Goal: Task Accomplishment & Management: Manage account settings

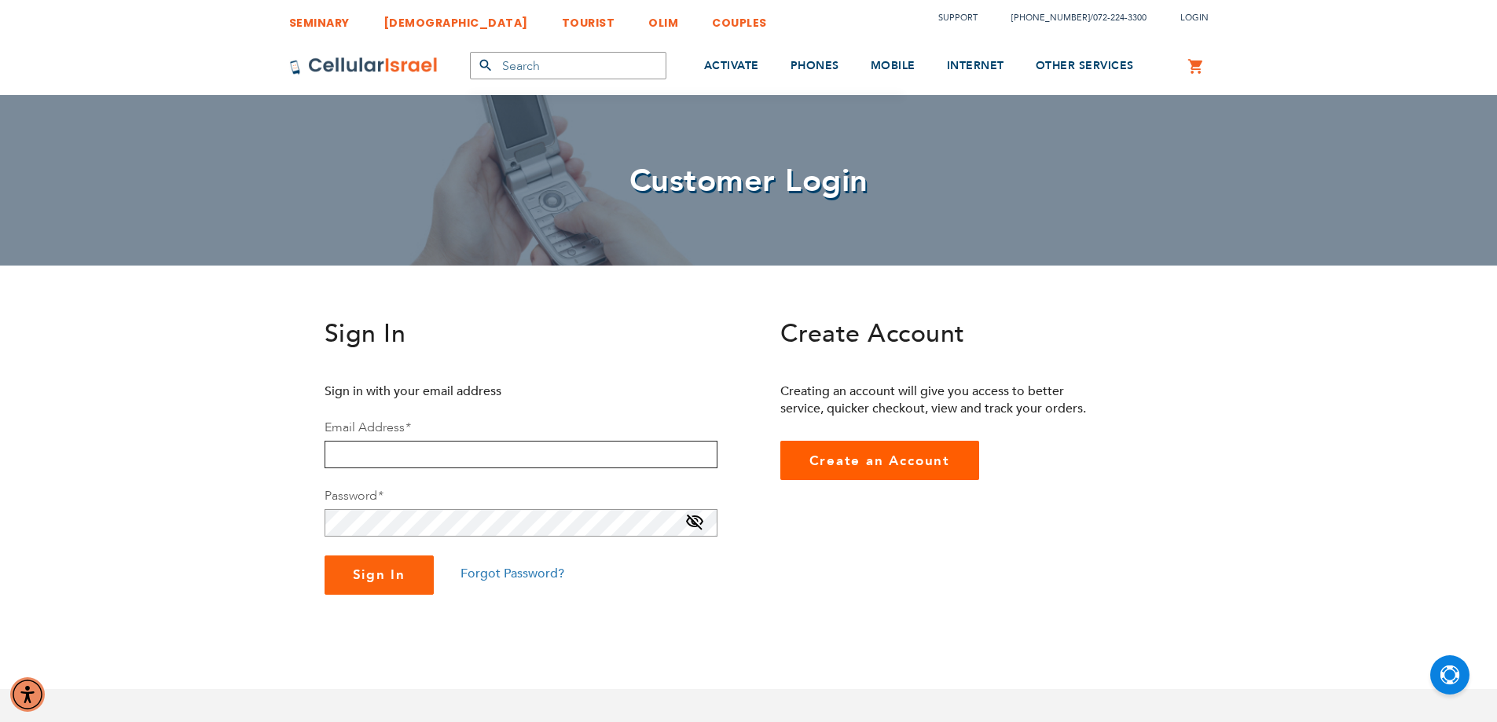
click at [598, 463] on input "email" at bounding box center [520, 454] width 393 height 27
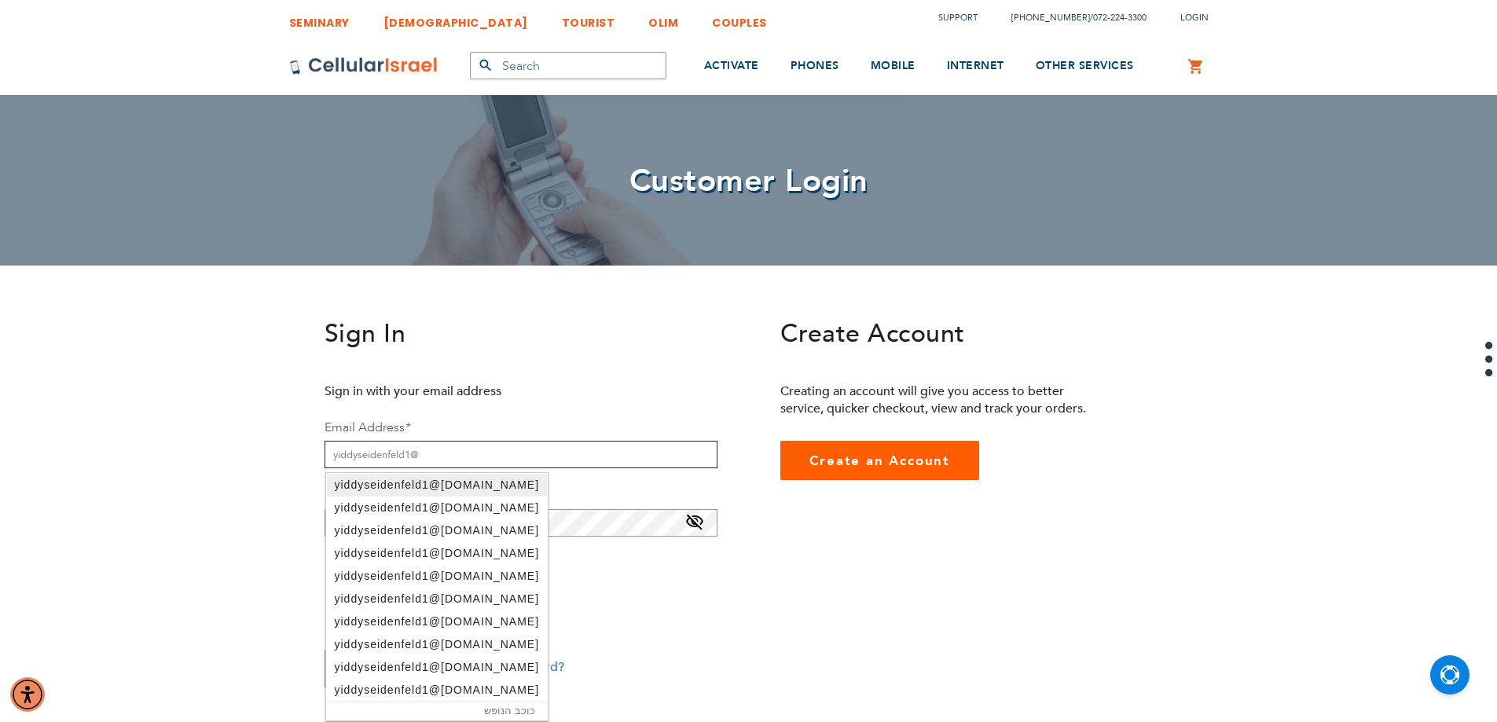
type input "yiddyseidenfeld1@gmail.com"
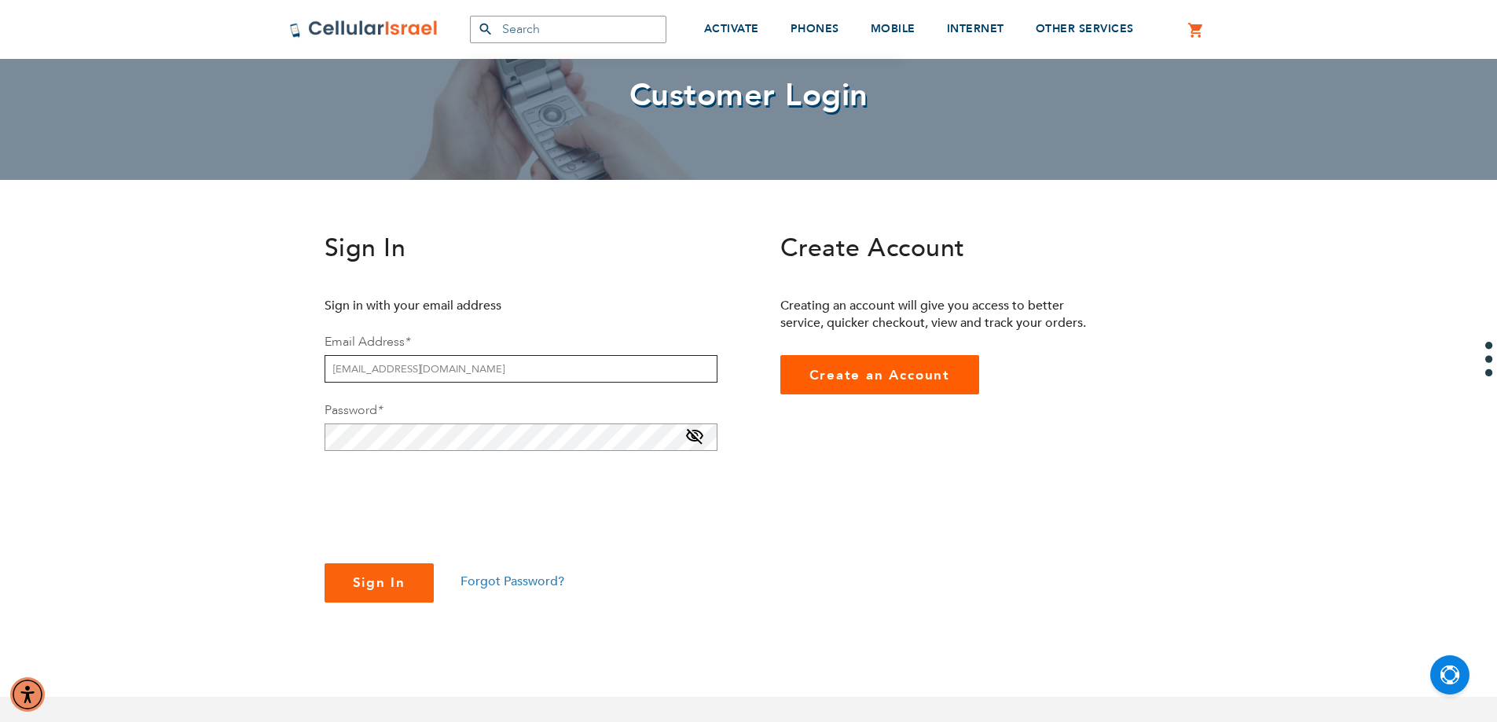
scroll to position [79, 0]
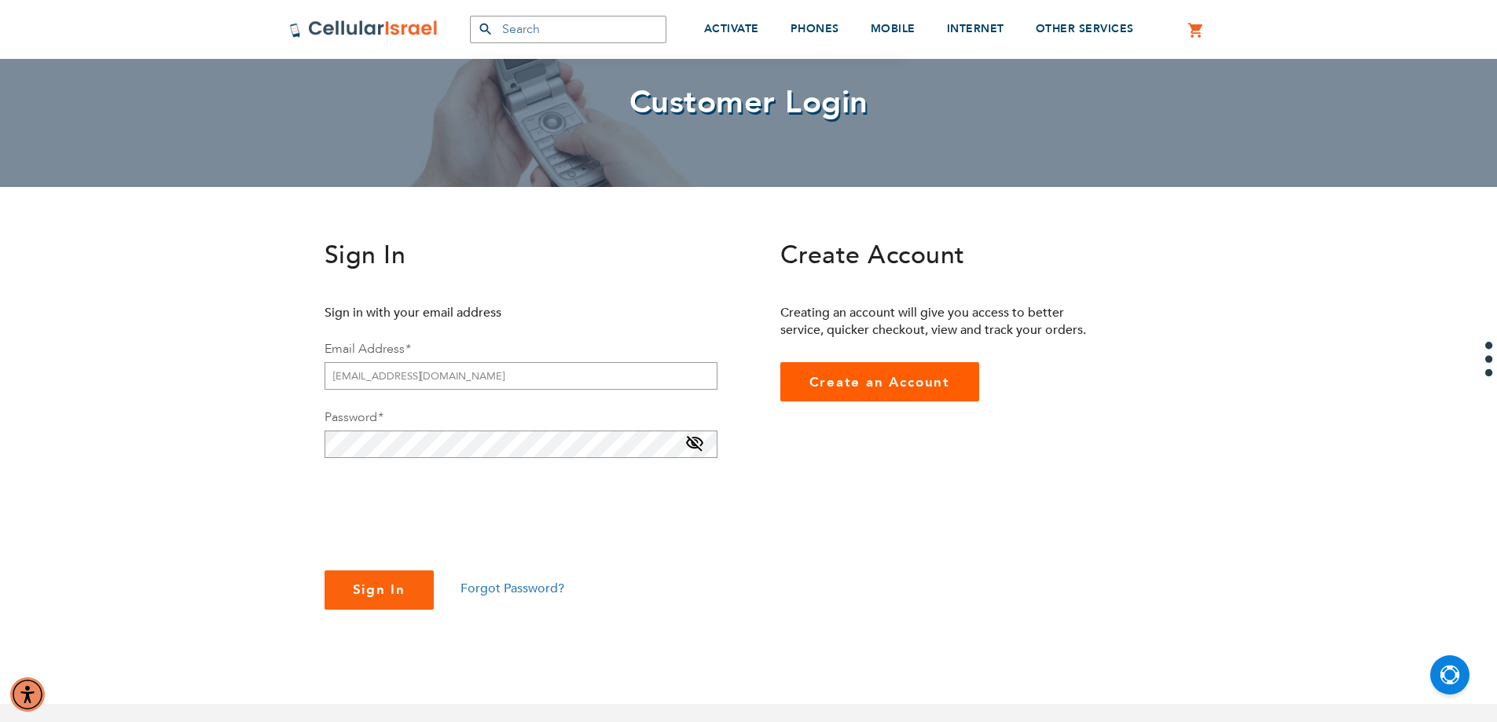
click at [510, 588] on span "Forgot Password?" at bounding box center [512, 588] width 104 height 17
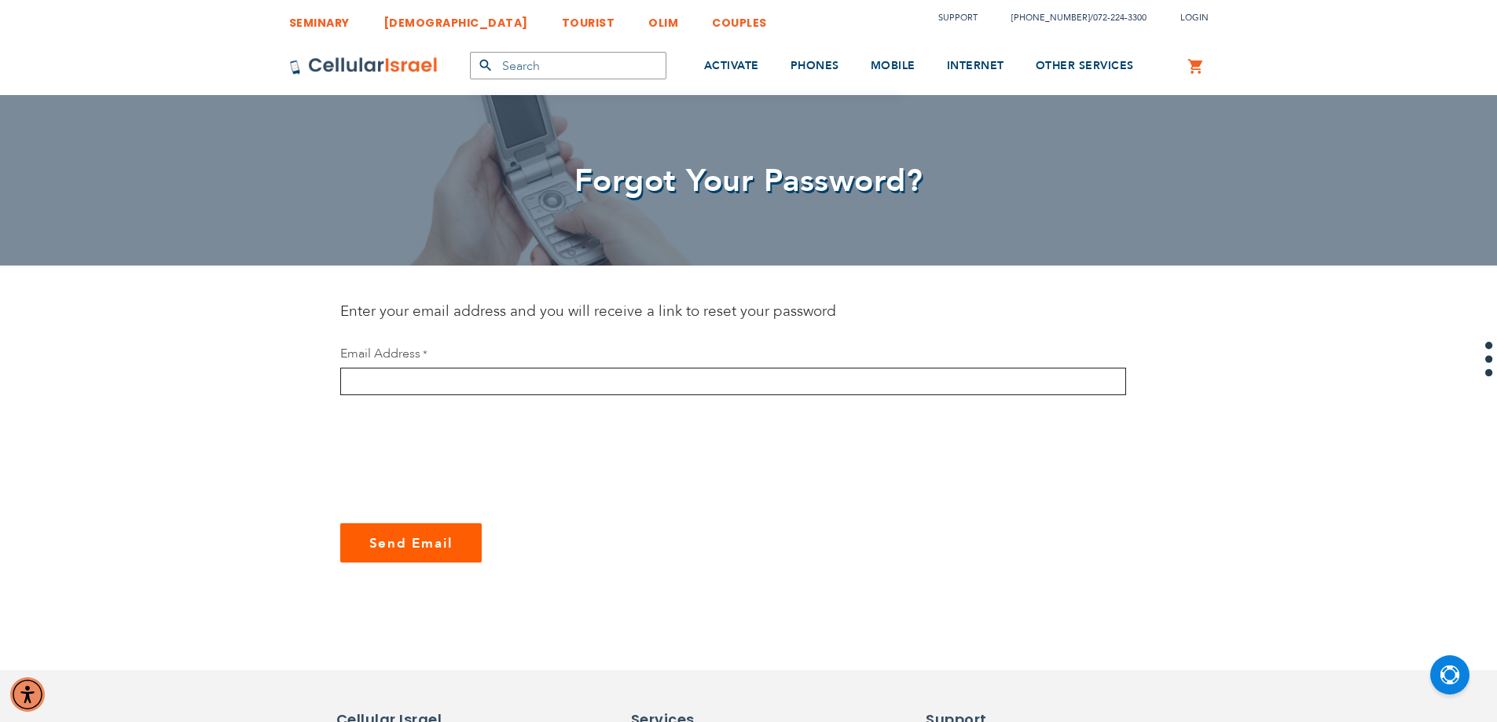
click at [527, 387] on input "email" at bounding box center [733, 381] width 786 height 27
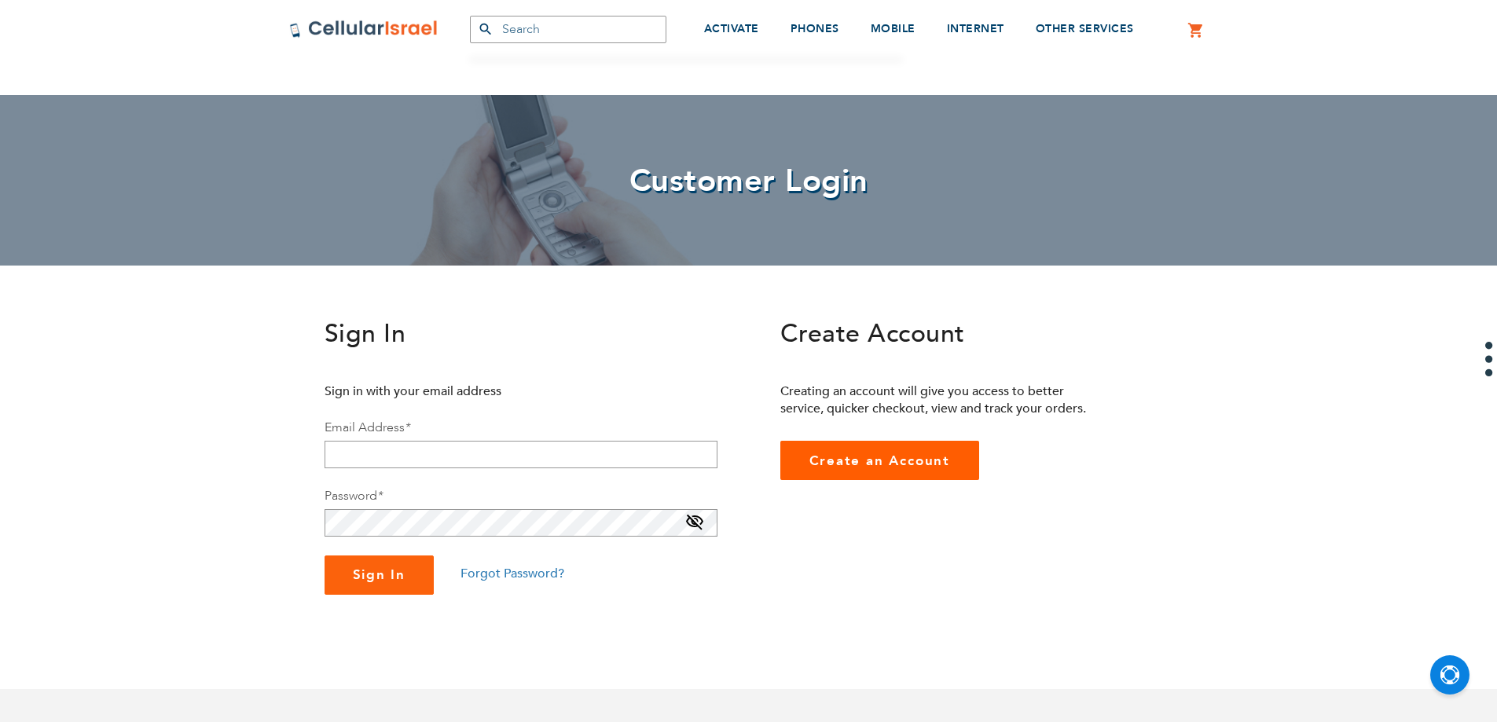
scroll to position [79, 0]
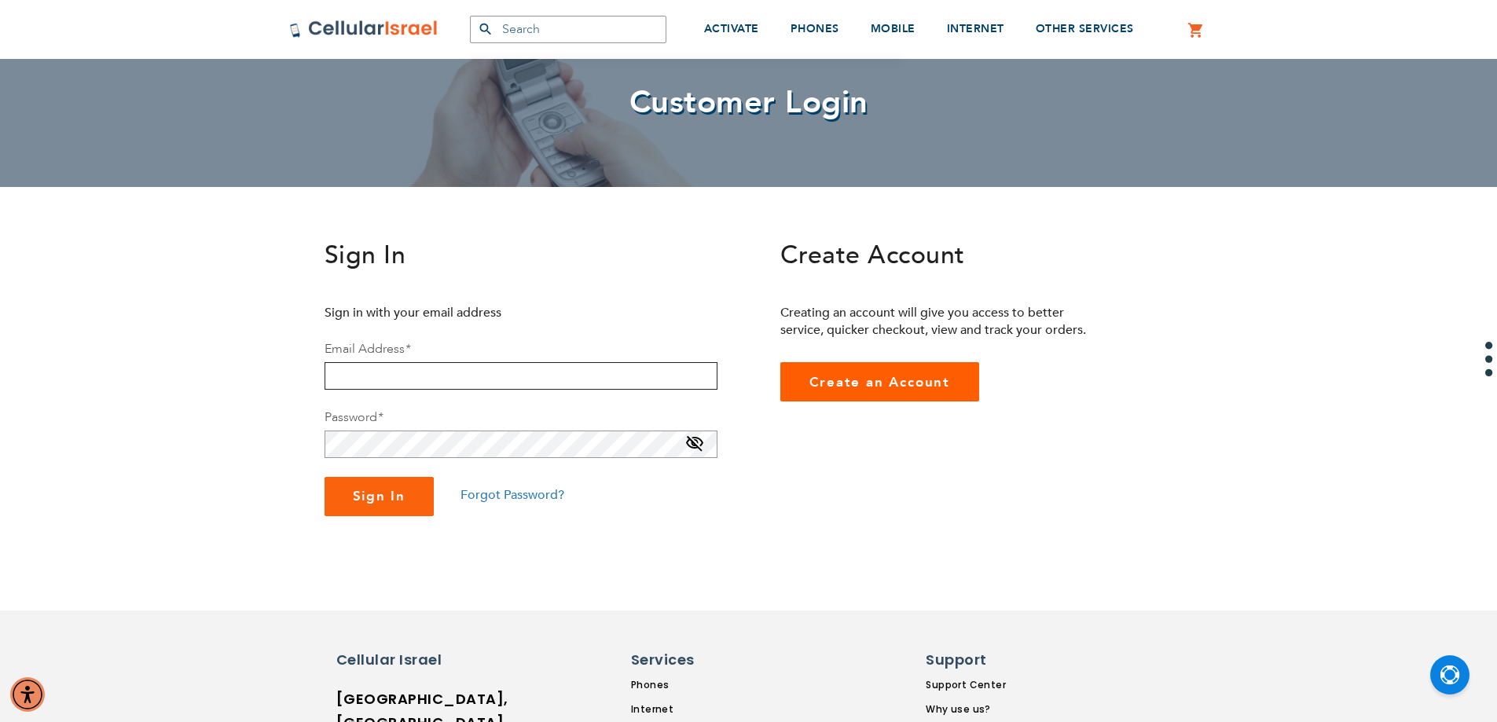
click at [394, 376] on input "email" at bounding box center [520, 375] width 393 height 27
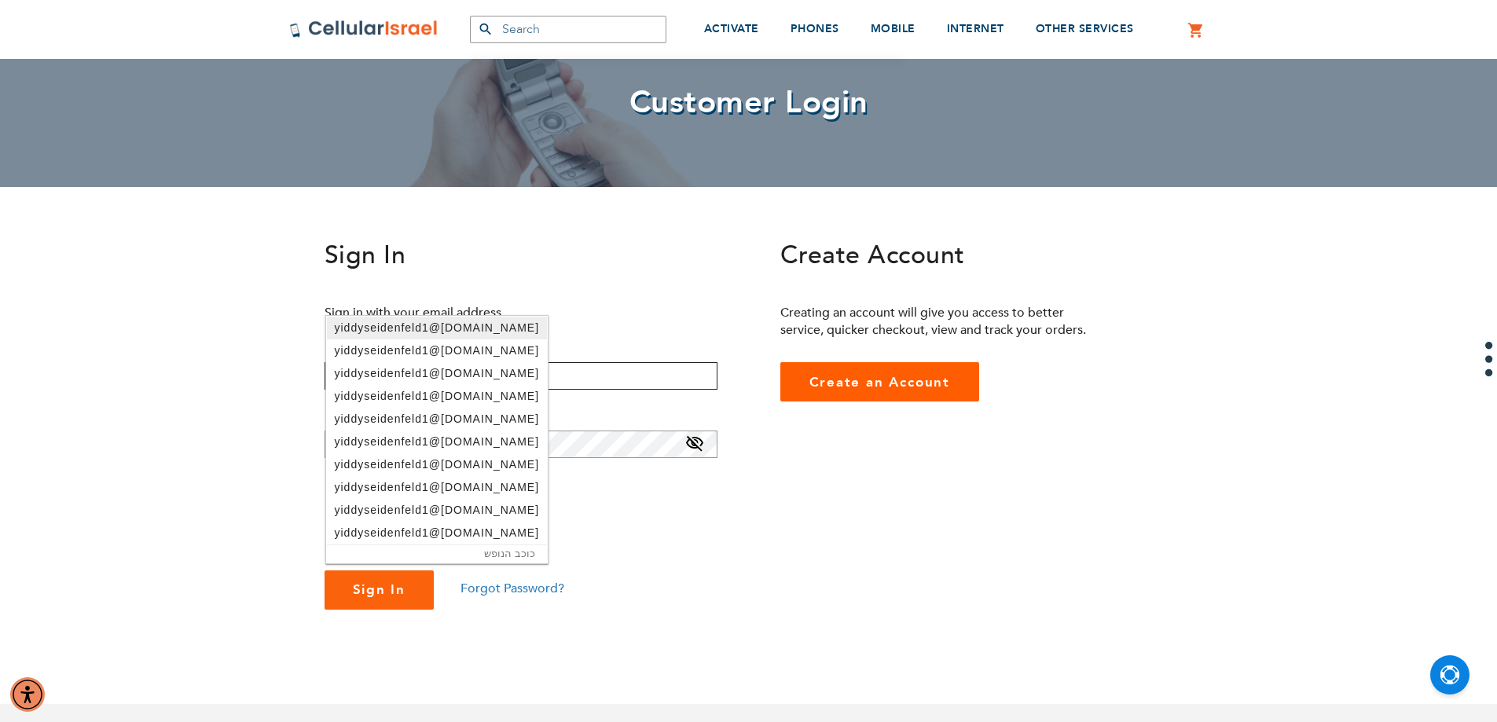
type input "yiddyseidenfeld1@gmail.com"
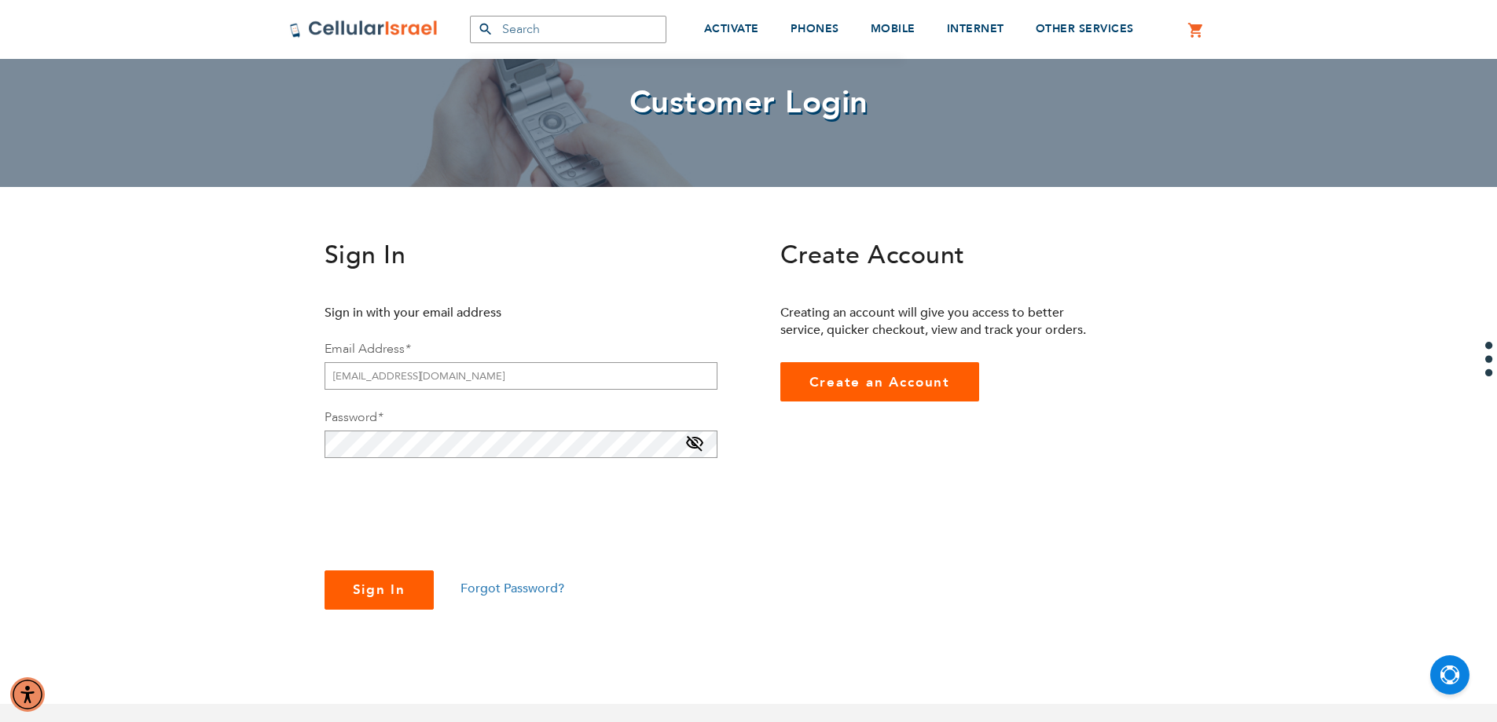
click at [406, 594] on button "Sign In" at bounding box center [379, 589] width 110 height 39
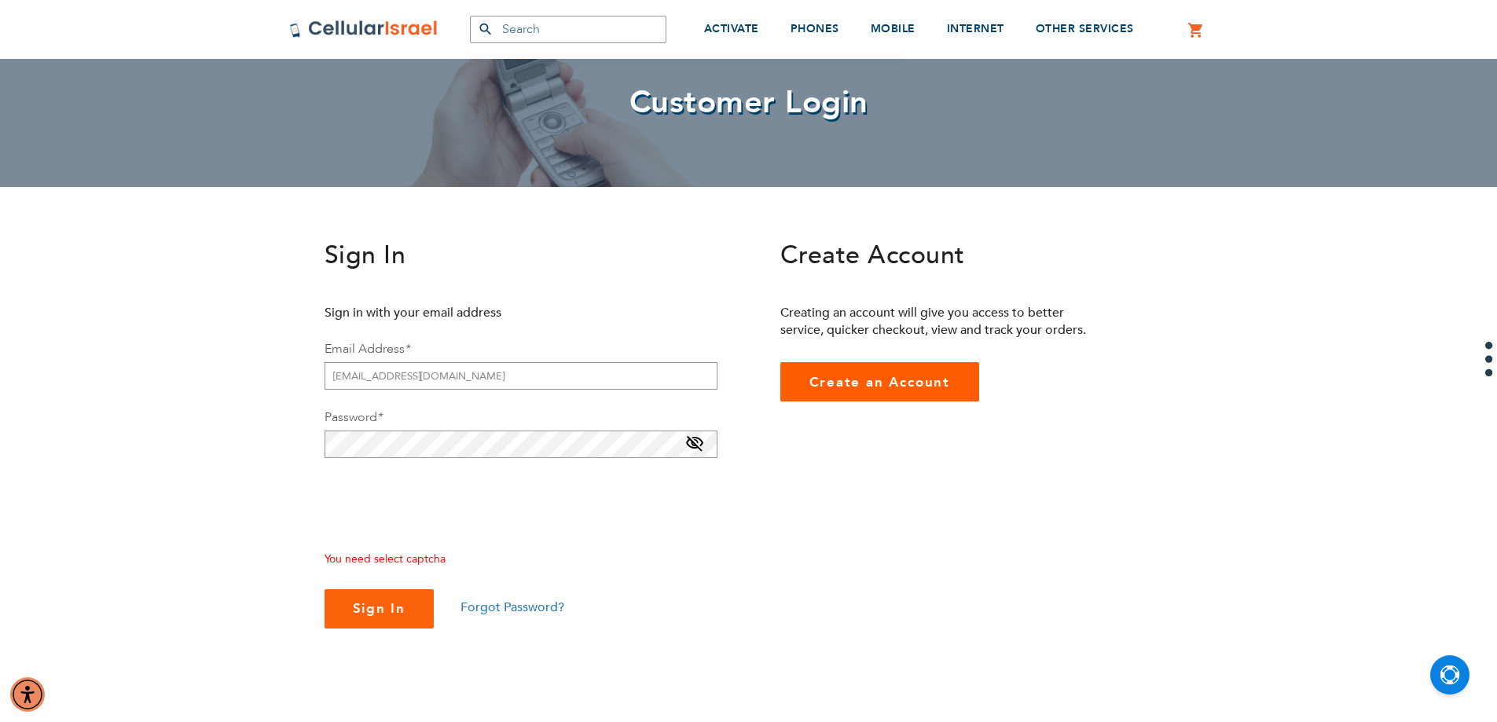
checkbox input "true"
click at [383, 601] on span "Sign In" at bounding box center [379, 608] width 53 height 18
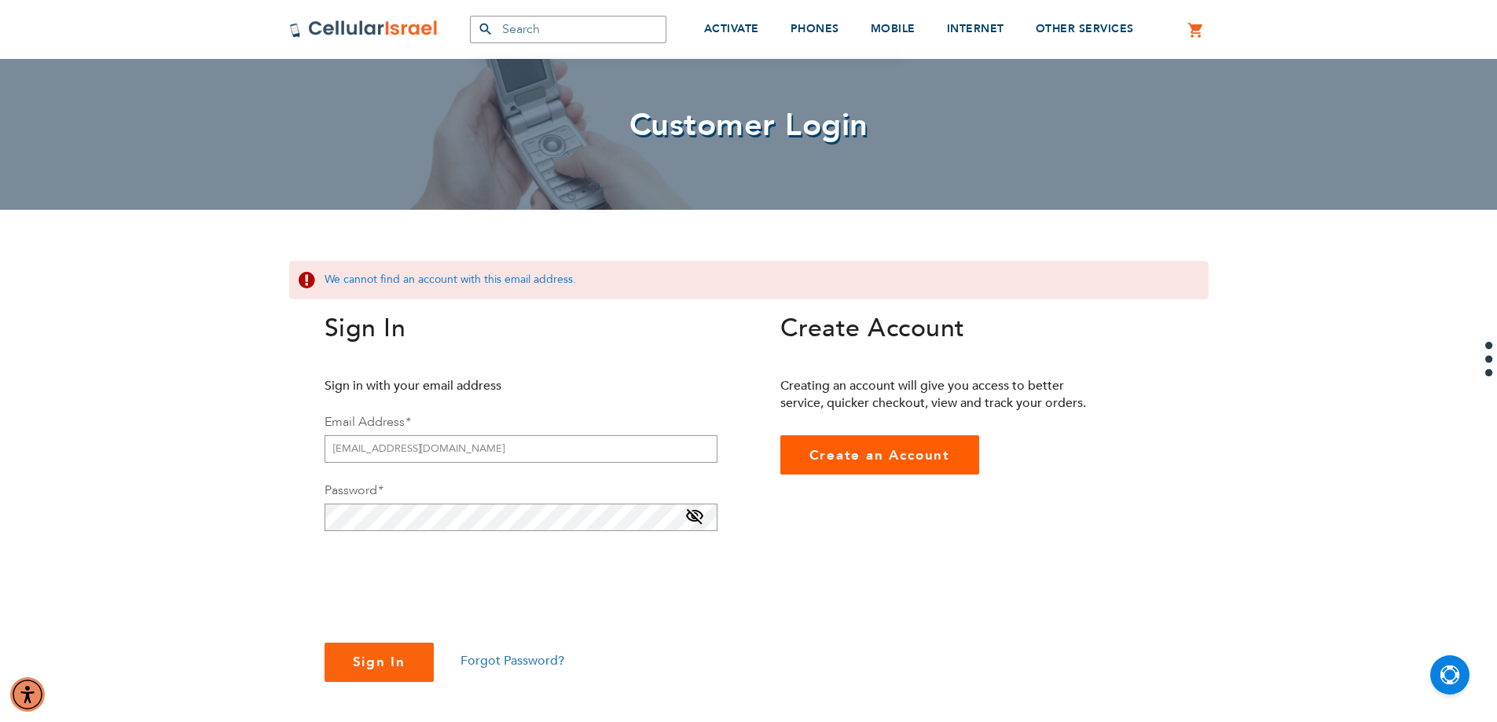
scroll to position [157, 0]
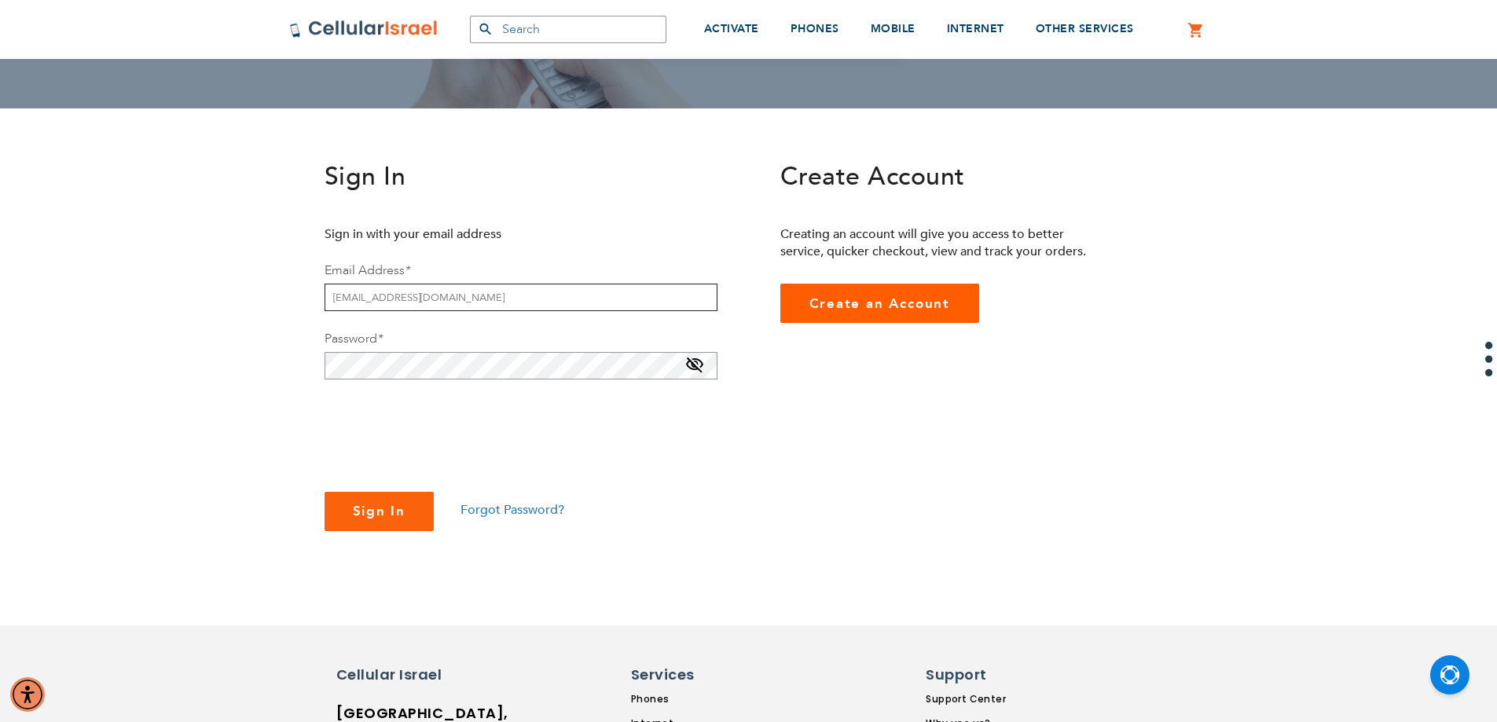
click at [464, 302] on input "yiddyseidenfeld1@gmail.com" at bounding box center [520, 297] width 393 height 27
click at [324, 492] on button "Sign In" at bounding box center [379, 511] width 110 height 39
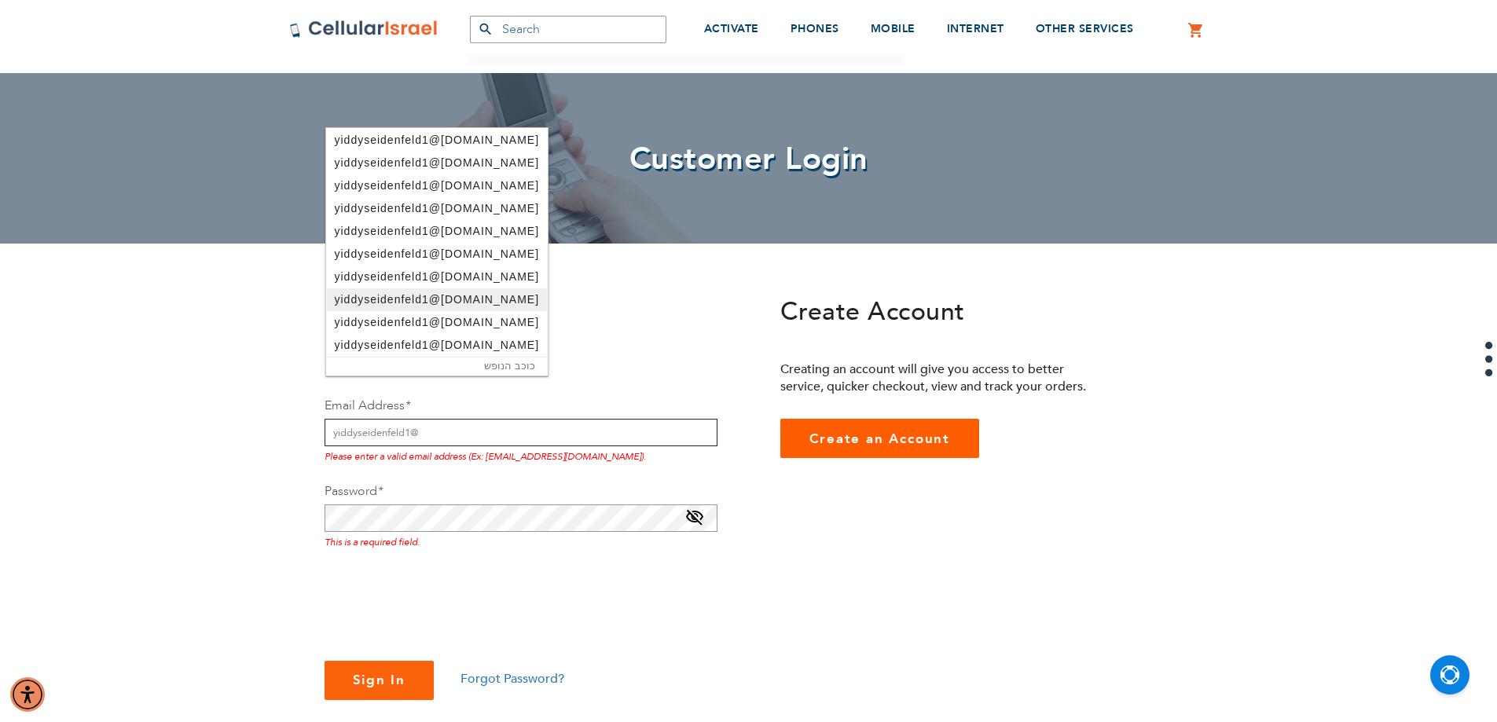
scroll to position [0, 0]
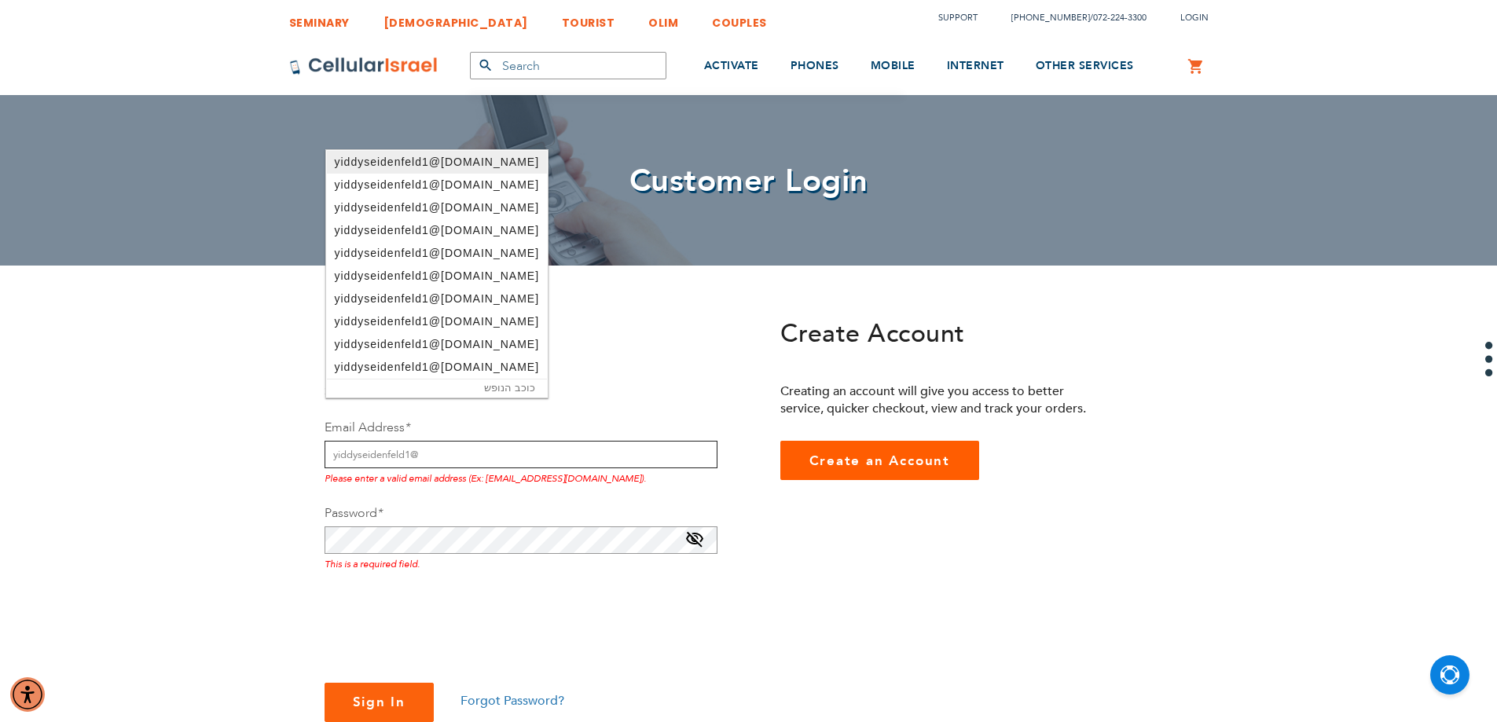
type input "yiddyseidenfeld1@gmail.com"
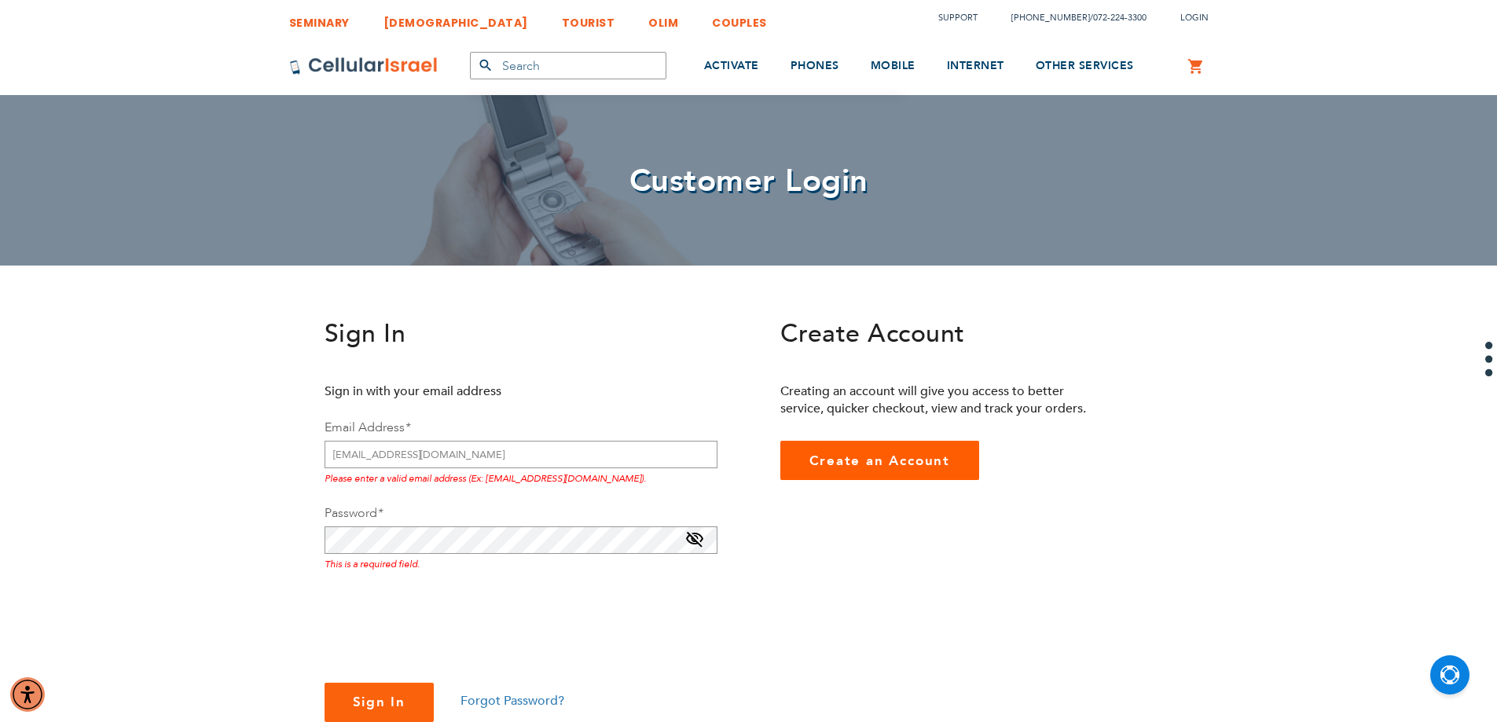
click at [625, 512] on div "Password * This is a required field." at bounding box center [520, 537] width 393 height 67
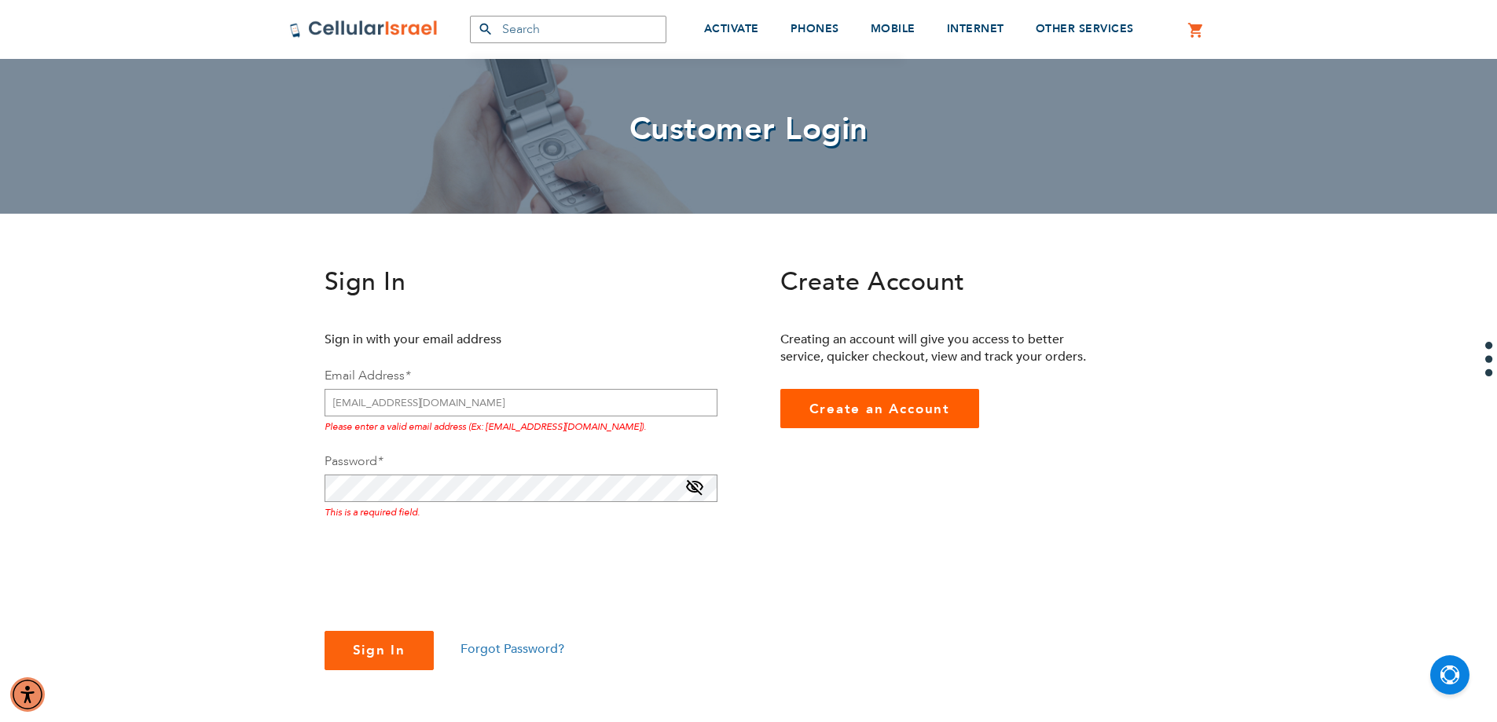
scroll to position [79, 0]
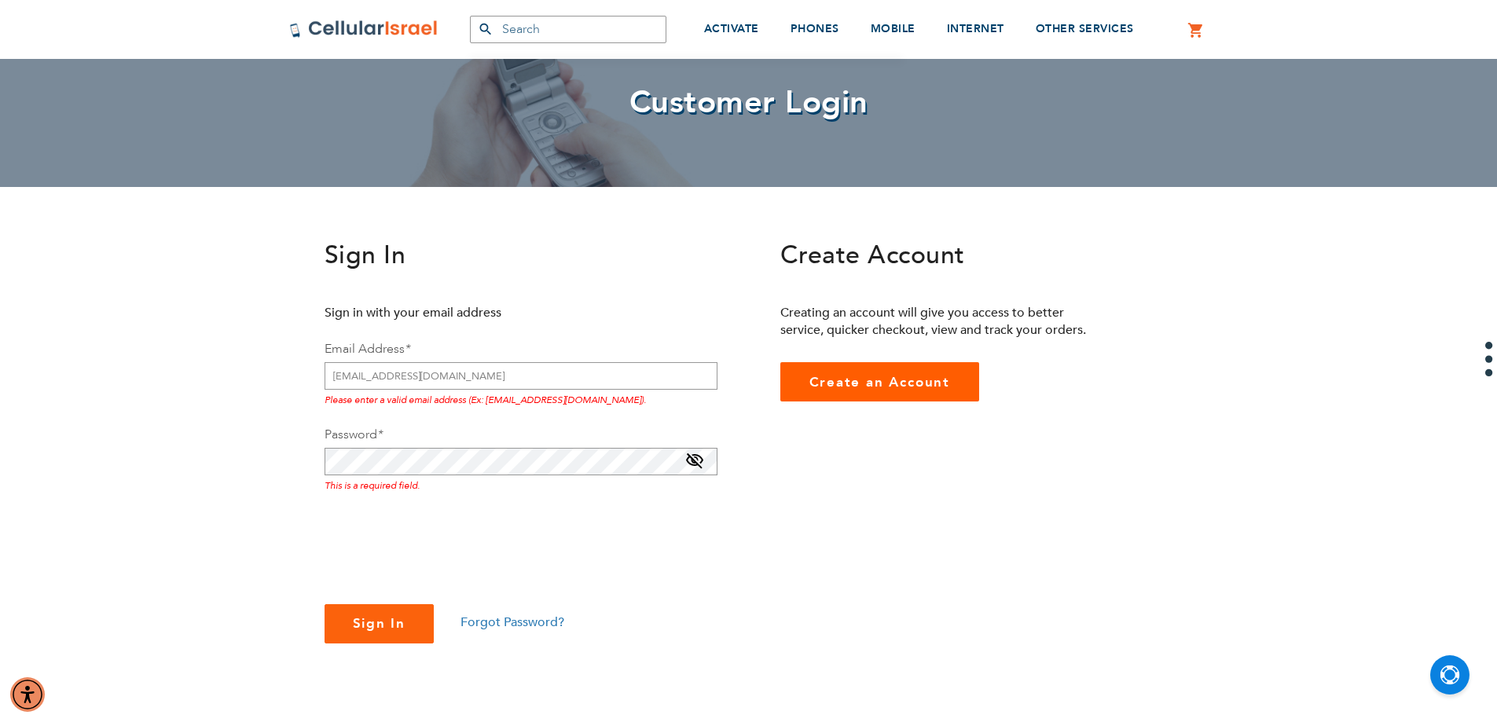
drag, startPoint x: 661, startPoint y: 552, endPoint x: 580, endPoint y: 479, distance: 109.0
click at [660, 552] on div at bounding box center [520, 541] width 393 height 61
click at [507, 384] on input "yiddyseidenfeld1@gmail.com" at bounding box center [520, 375] width 393 height 27
click at [504, 426] on div "Password * This is a required field." at bounding box center [520, 459] width 393 height 67
click at [391, 384] on input "yiddyseidenfeld1@gmail.com" at bounding box center [520, 375] width 393 height 27
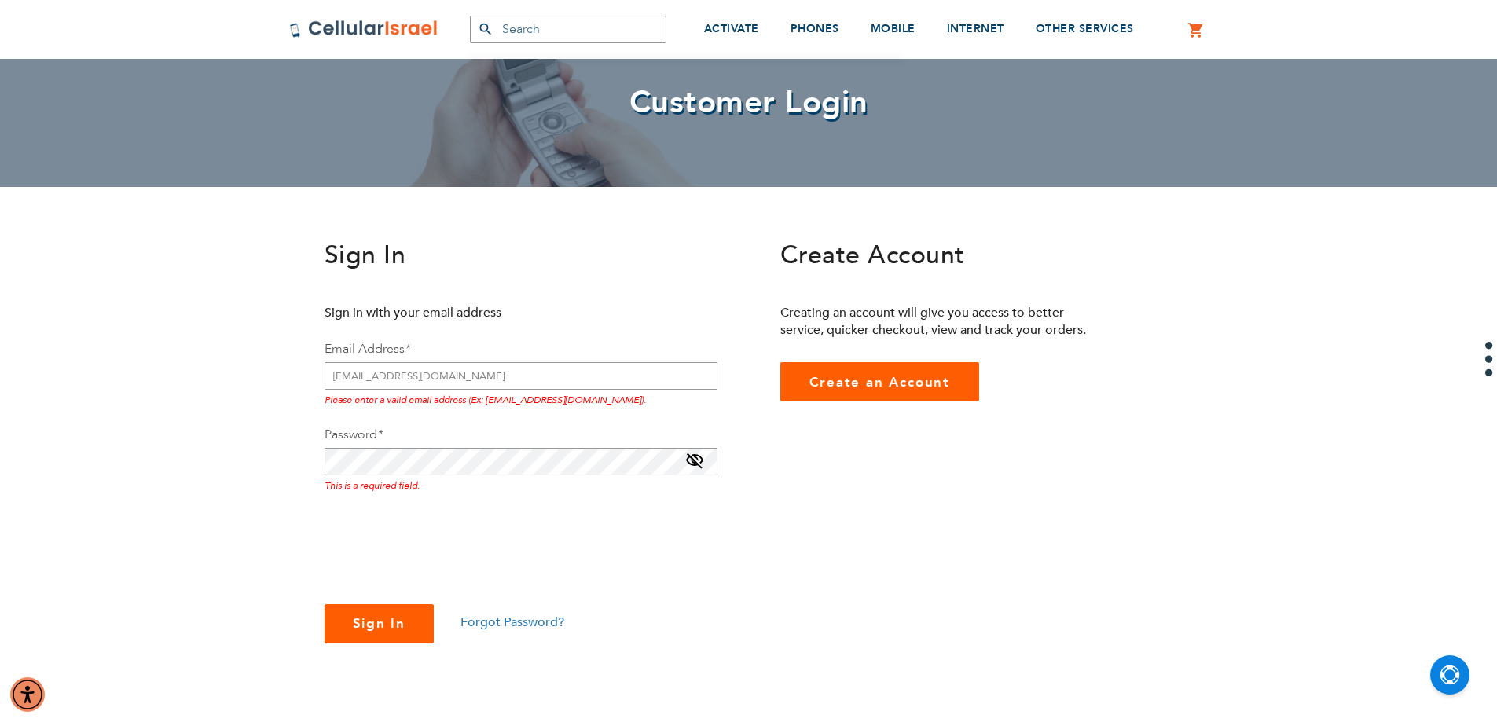
checkbox input "true"
click at [378, 621] on span "Sign In" at bounding box center [379, 623] width 53 height 18
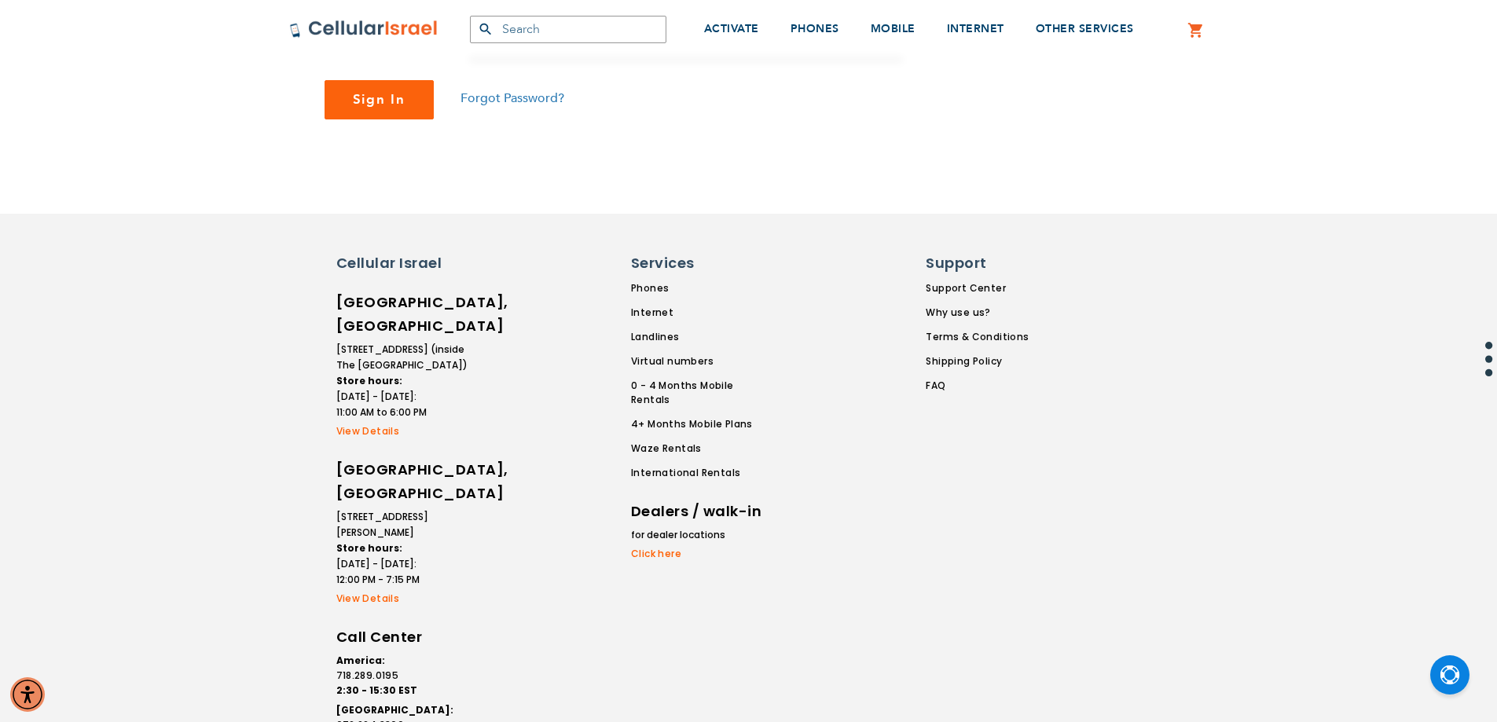
scroll to position [282, 0]
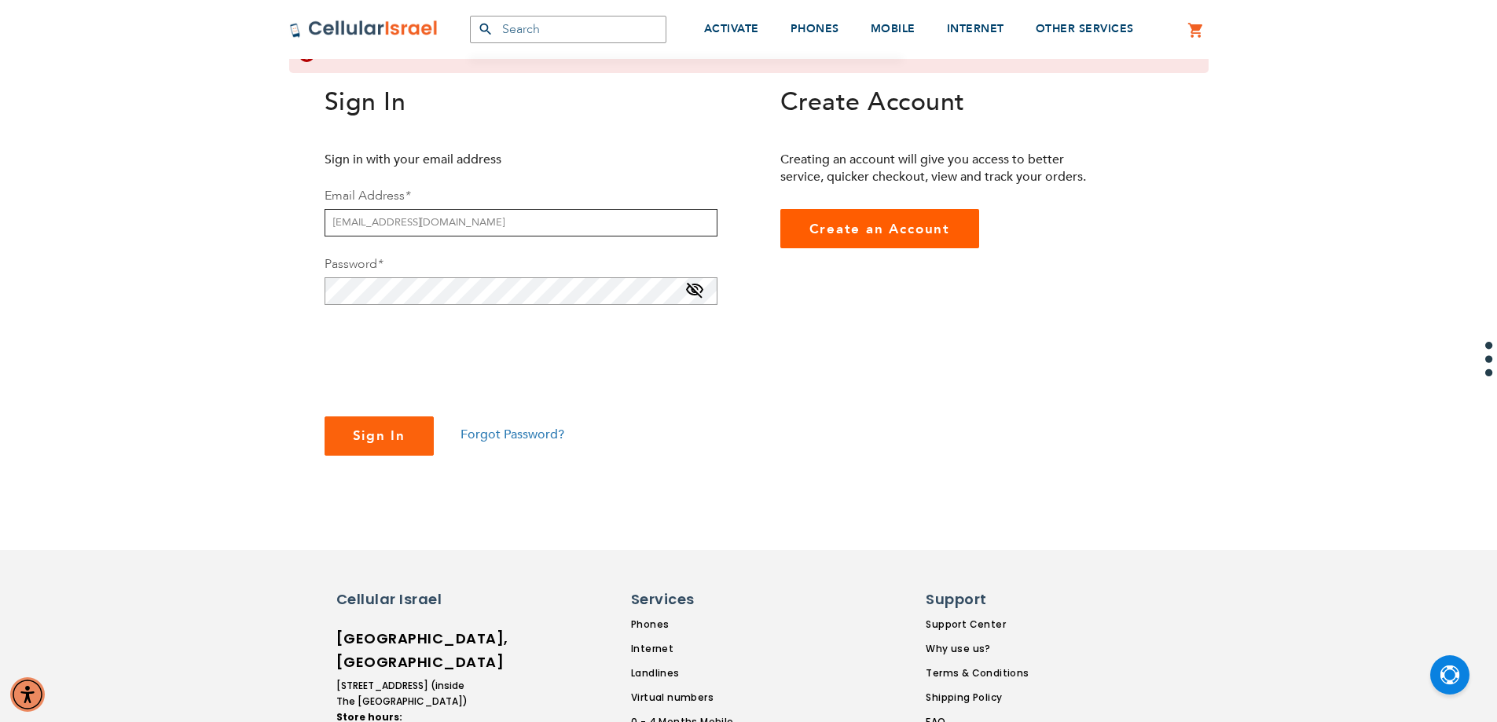
click at [549, 228] on input "yiddyseidenfeld1@gmail.com" at bounding box center [520, 222] width 393 height 27
checkbox input "true"
click at [483, 437] on span "Forgot Password?" at bounding box center [512, 434] width 104 height 17
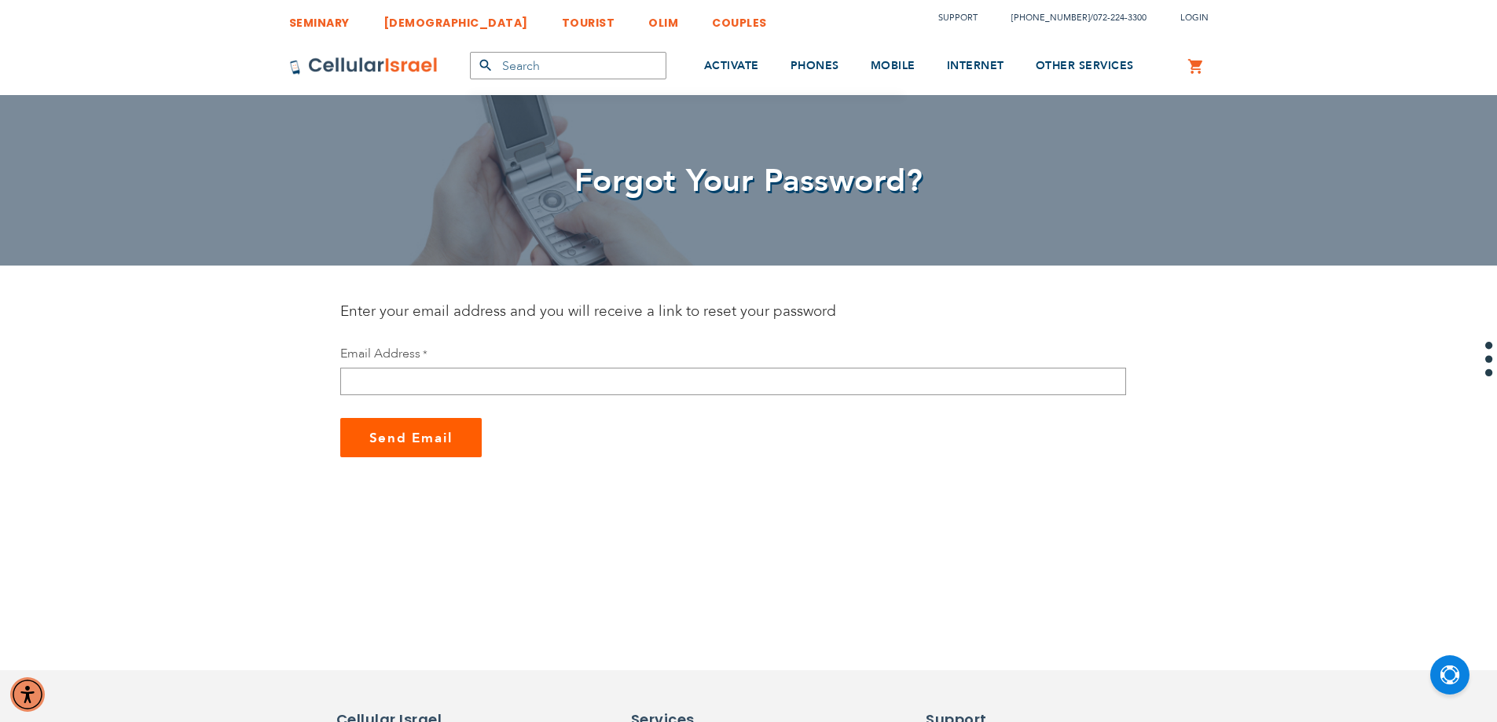
click at [460, 366] on div "Email Address" at bounding box center [733, 370] width 786 height 50
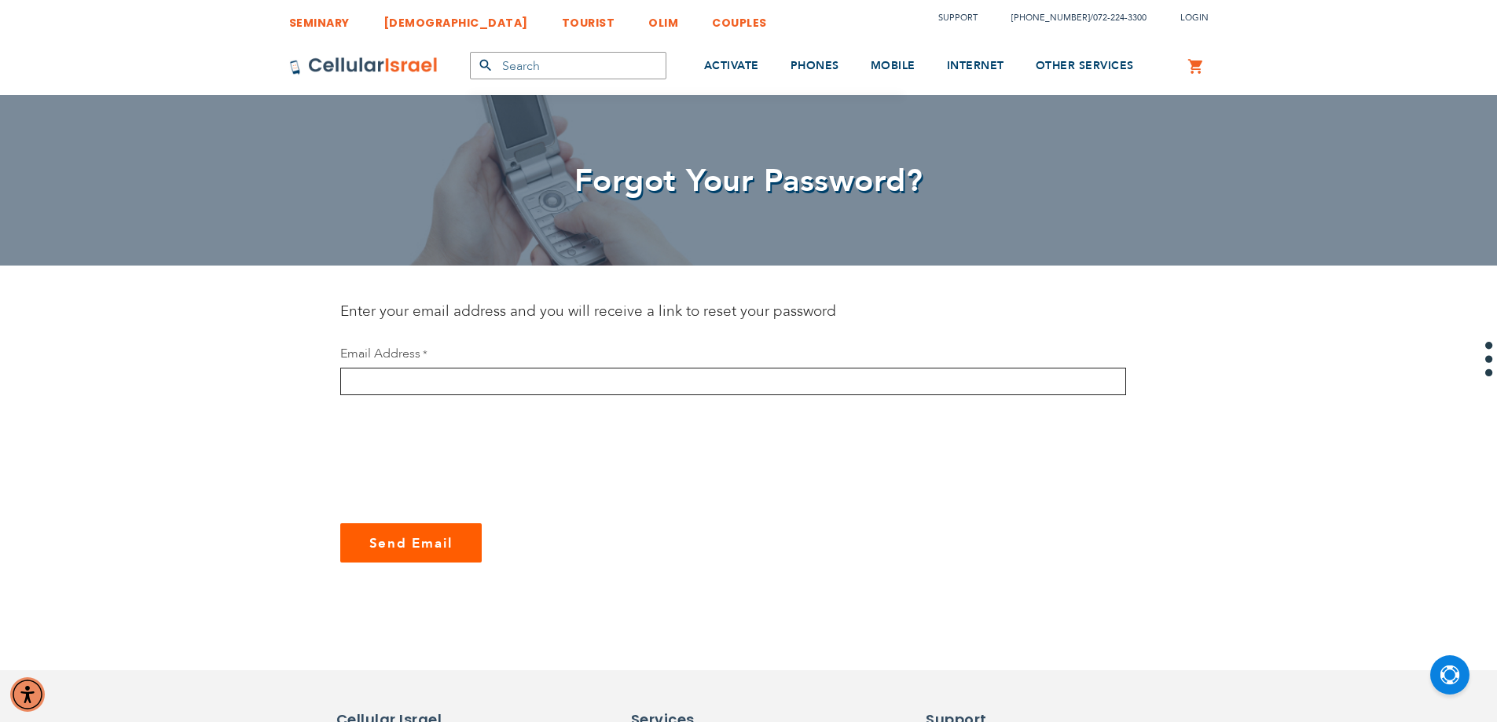
click at [460, 380] on input "email" at bounding box center [733, 381] width 786 height 27
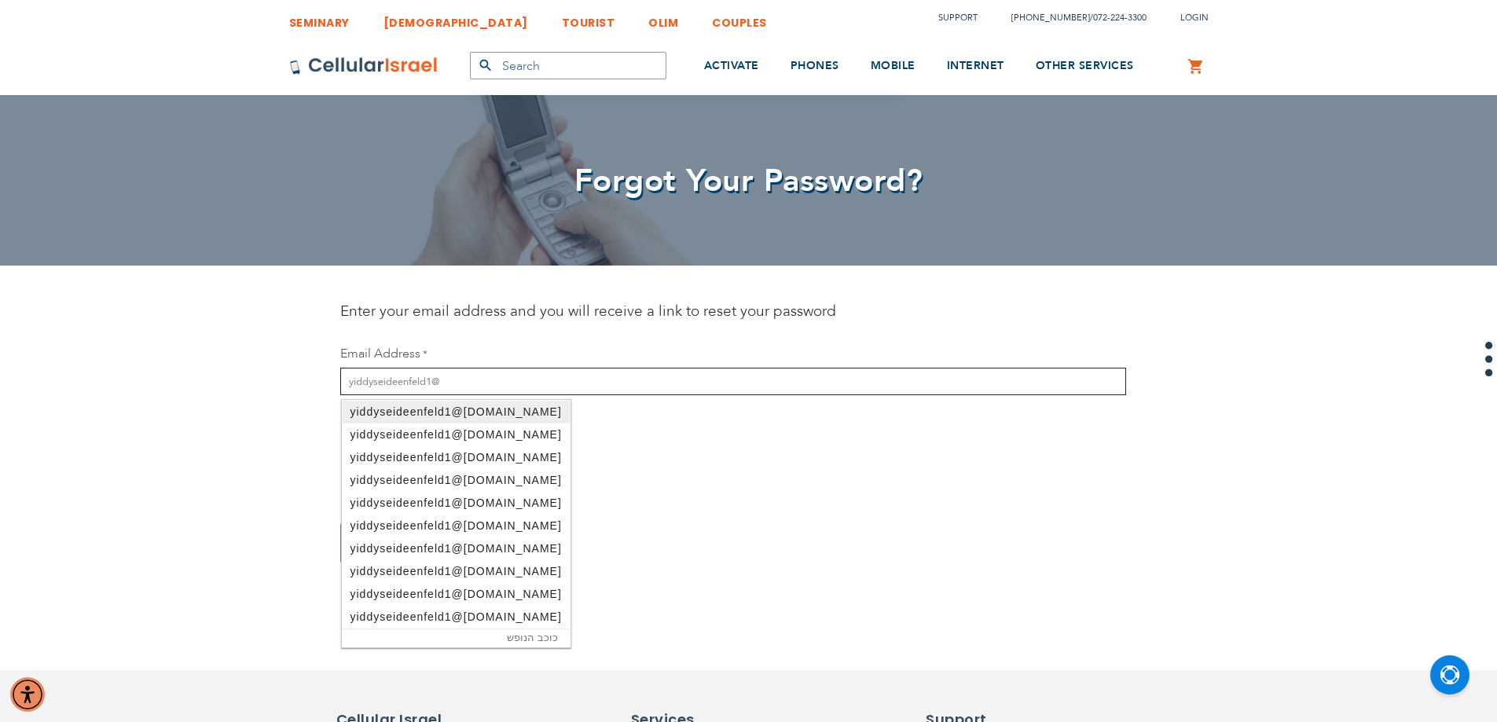
type input "yiddyseideenfeld1@gmail.com"
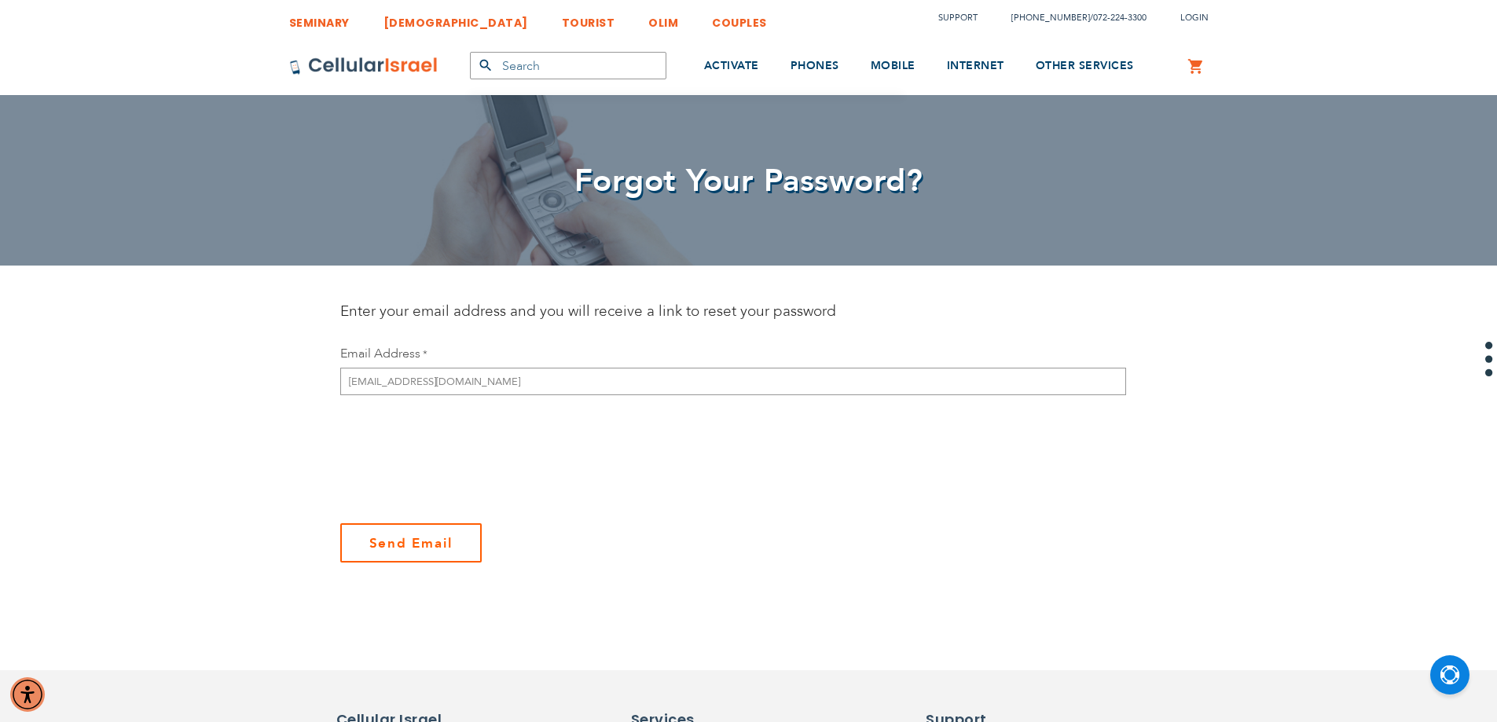
click at [445, 543] on span "Send Email" at bounding box center [410, 543] width 83 height 18
click at [438, 577] on button "Send Email" at bounding box center [410, 561] width 141 height 39
checkbox input "true"
click at [399, 553] on button "Send Email" at bounding box center [410, 561] width 141 height 39
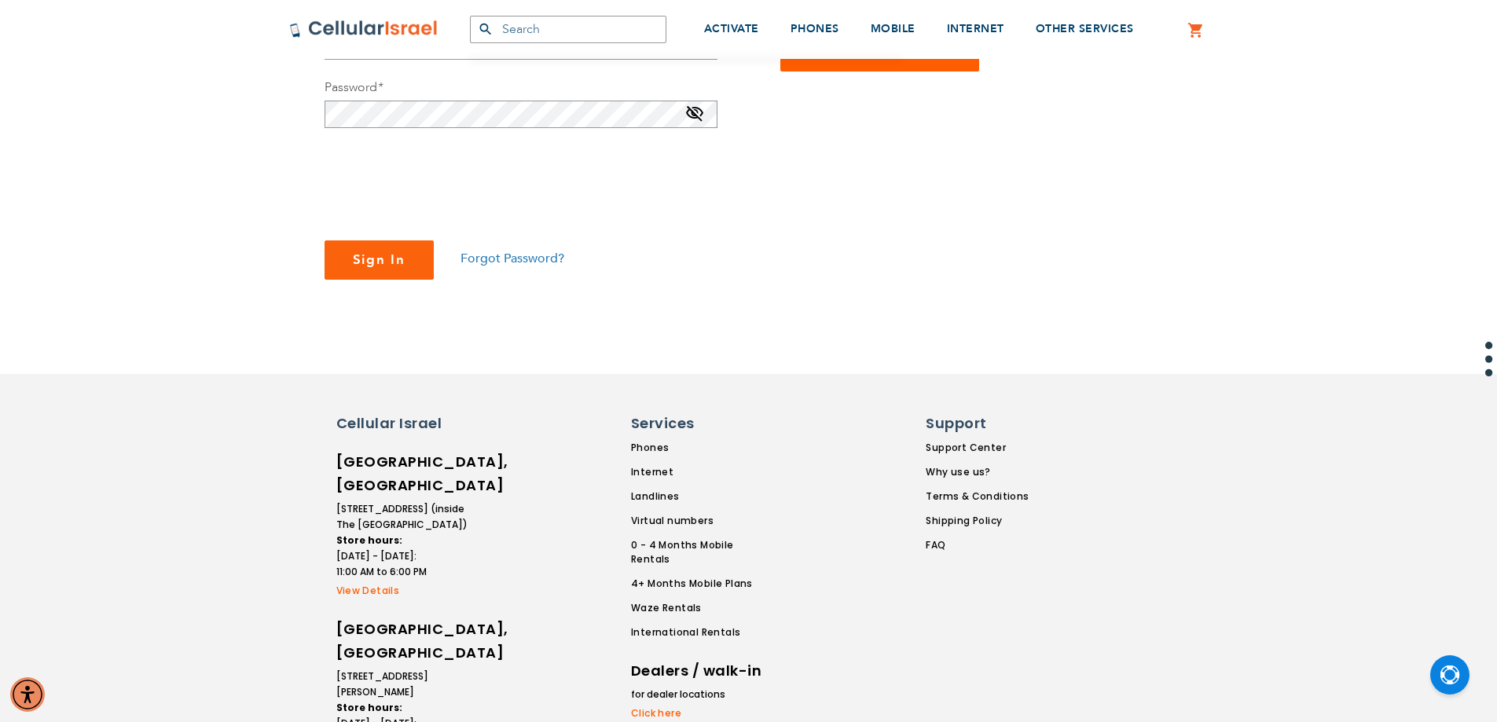
scroll to position [153, 0]
